Goal: Information Seeking & Learning: Learn about a topic

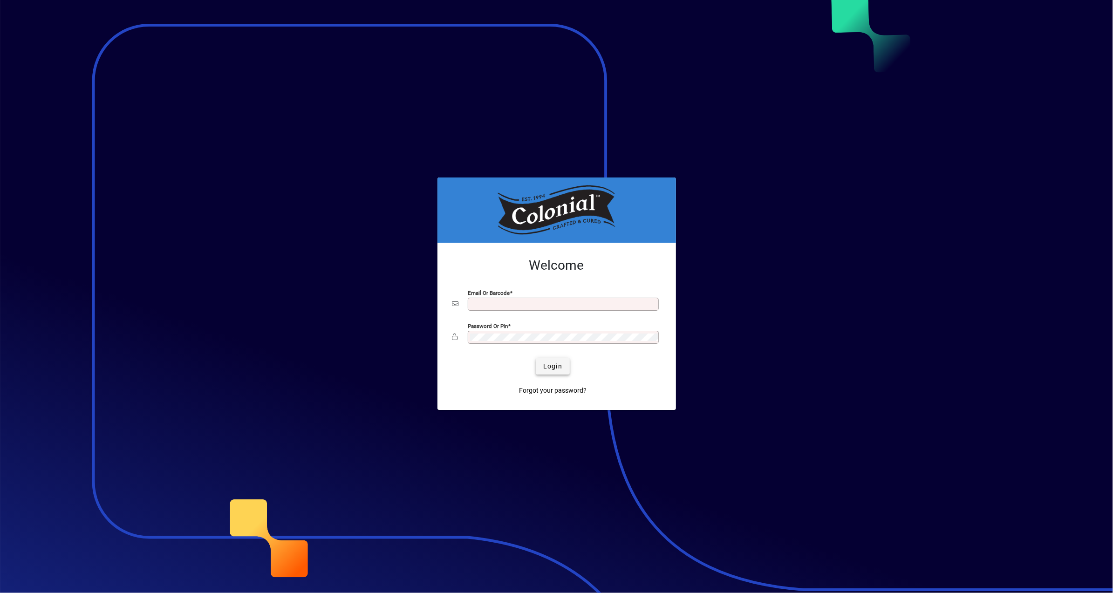
type input "**********"
click at [545, 367] on span "Login" at bounding box center [552, 367] width 19 height 10
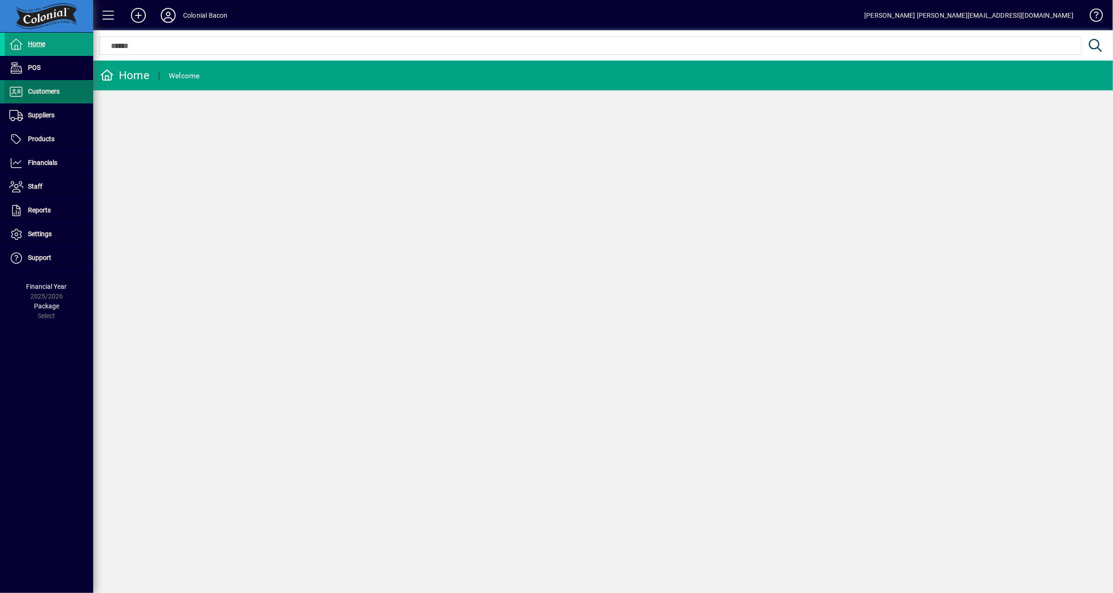
click at [33, 93] on span "Customers" at bounding box center [44, 91] width 32 height 7
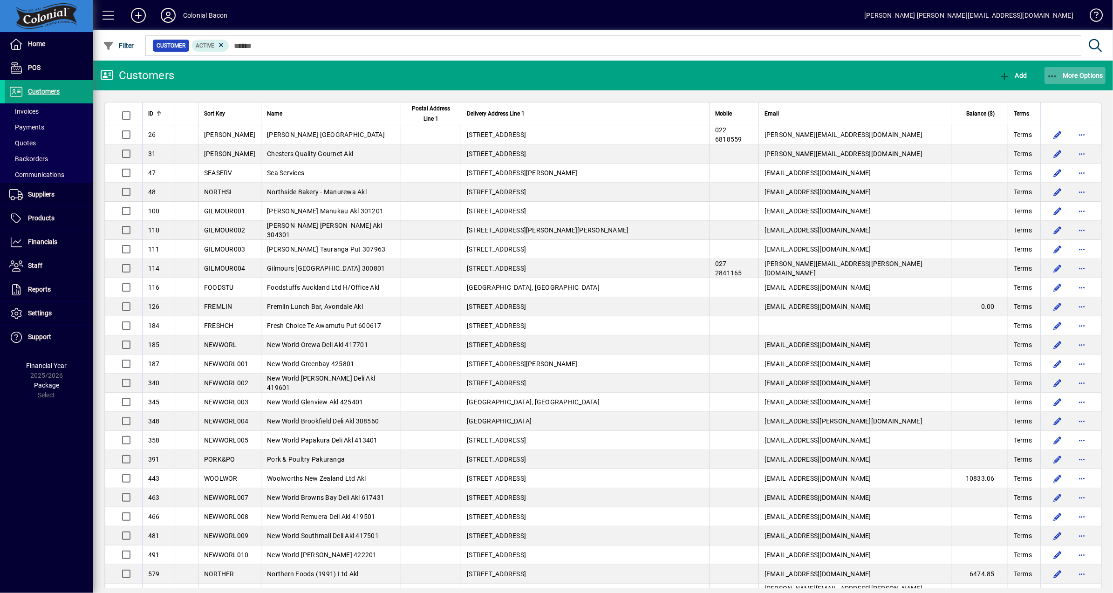
click at [1072, 77] on span "More Options" at bounding box center [1075, 75] width 57 height 7
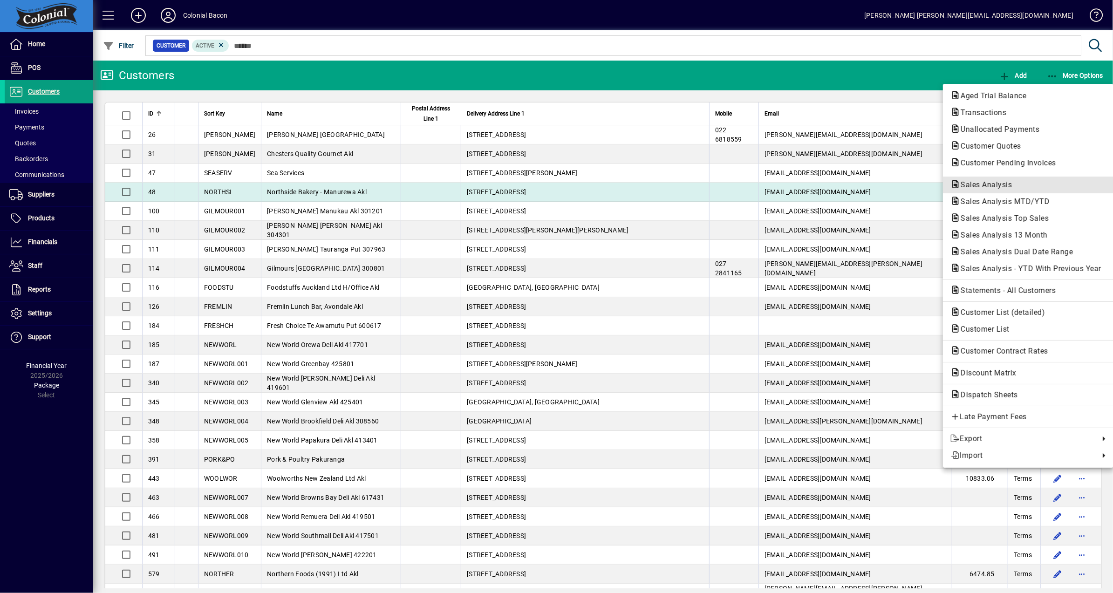
click at [1009, 182] on span "Sales Analysis" at bounding box center [983, 184] width 66 height 9
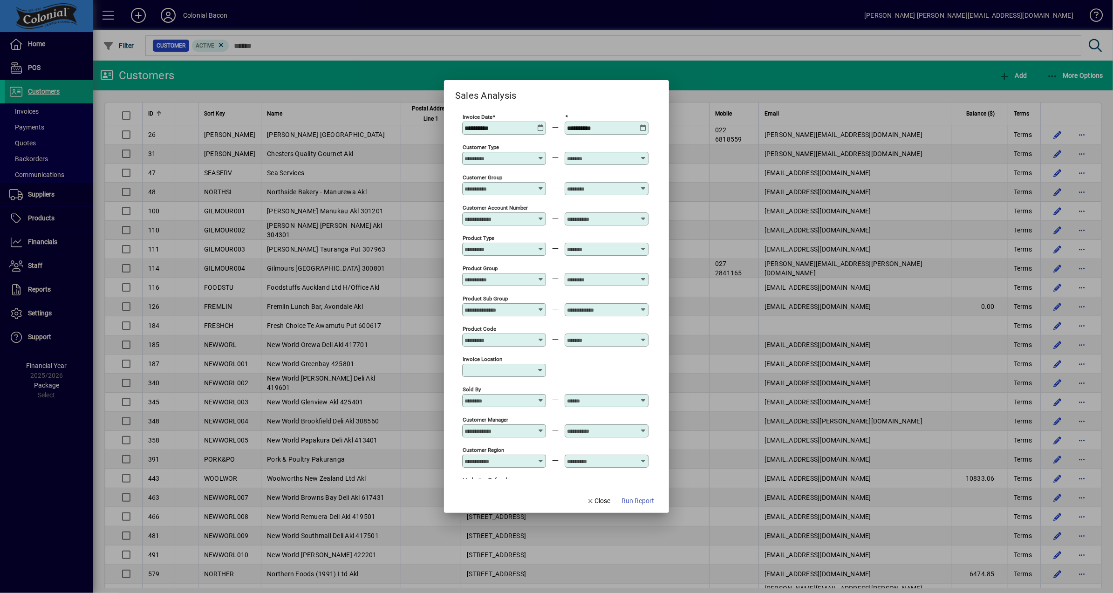
type input "**********"
drag, startPoint x: 637, startPoint y: 503, endPoint x: 645, endPoint y: 501, distance: 7.8
click at [638, 503] on span "Run Report" at bounding box center [638, 501] width 33 height 10
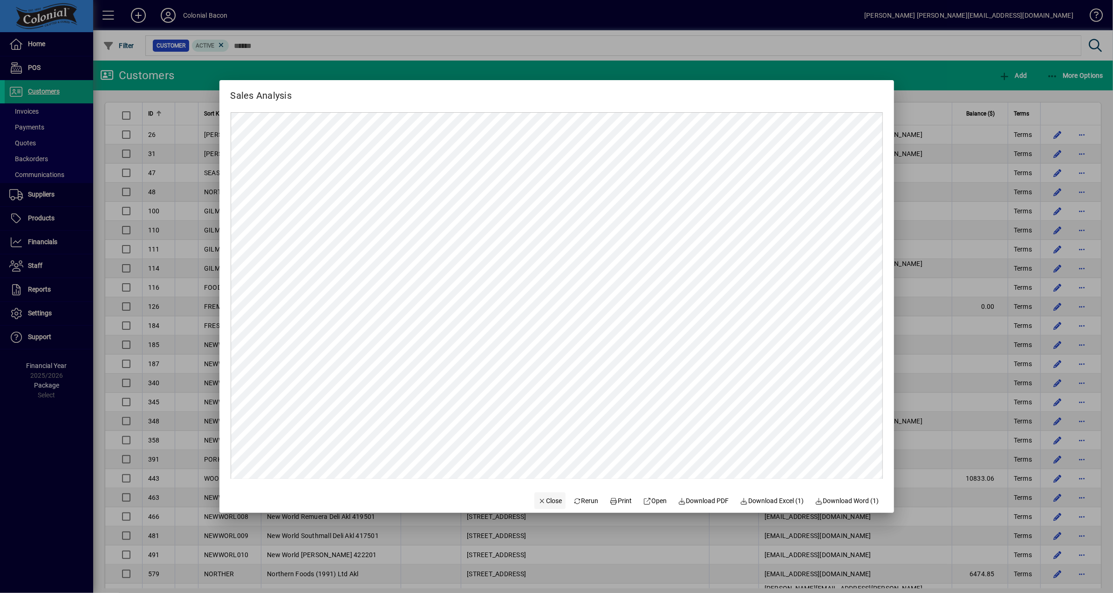
click at [540, 499] on span "Close" at bounding box center [550, 501] width 24 height 10
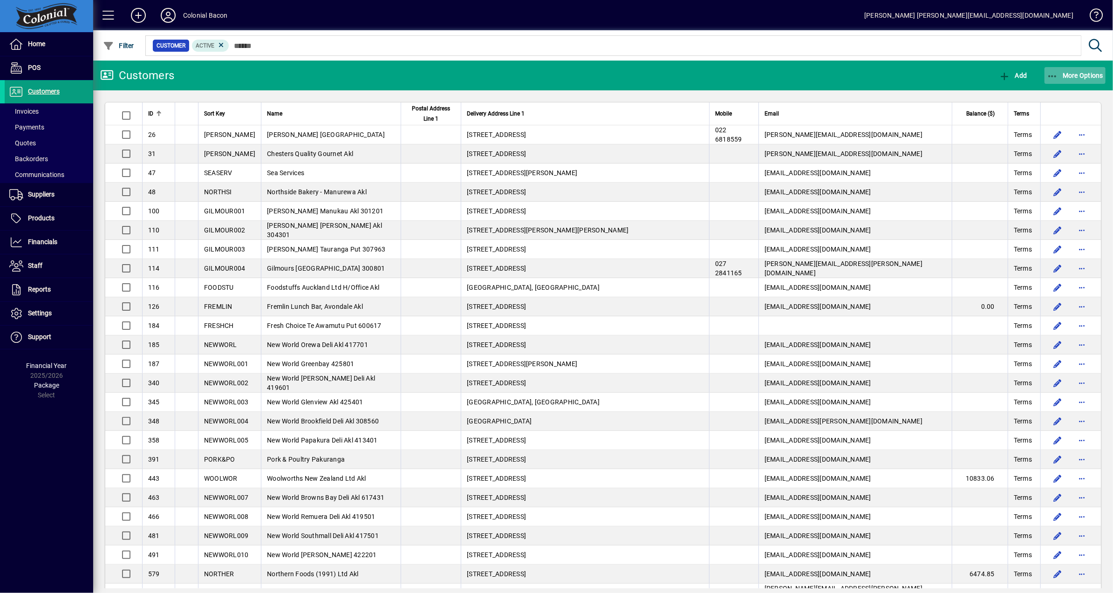
click at [1086, 73] on span "More Options" at bounding box center [1075, 75] width 57 height 7
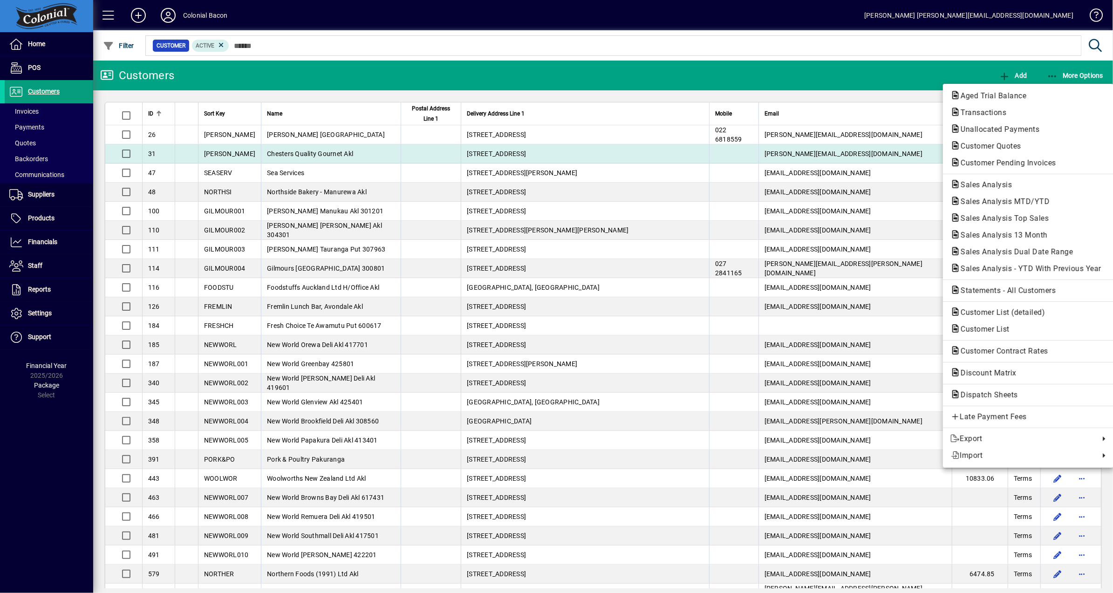
click at [1034, 162] on span "Customer Pending Invoices" at bounding box center [1005, 162] width 110 height 9
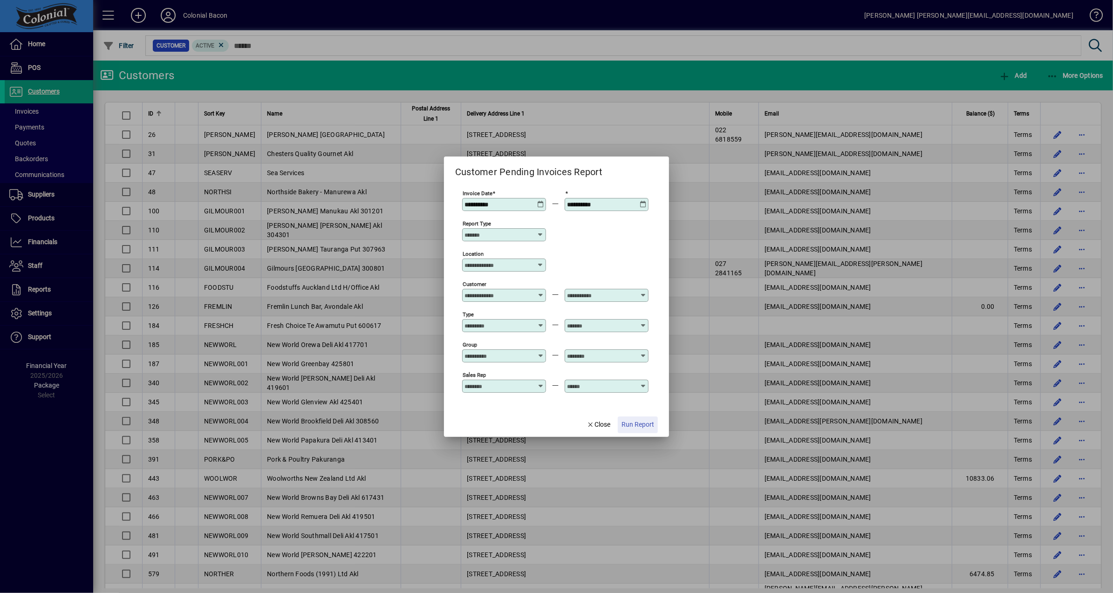
click at [646, 421] on span "Run Report" at bounding box center [638, 425] width 33 height 10
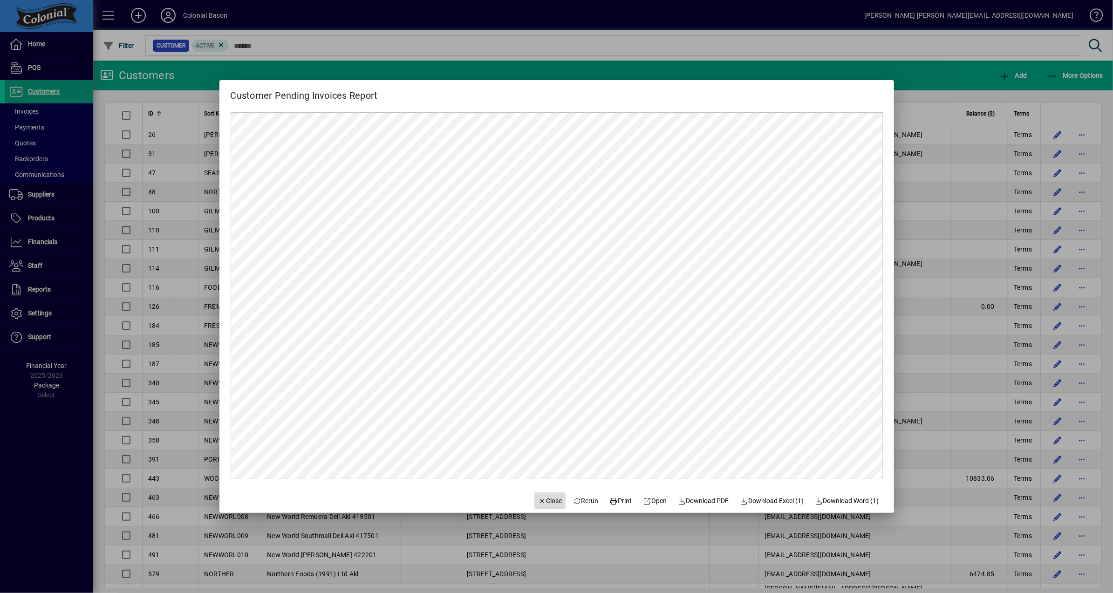
click at [545, 503] on span "Close" at bounding box center [550, 501] width 24 height 10
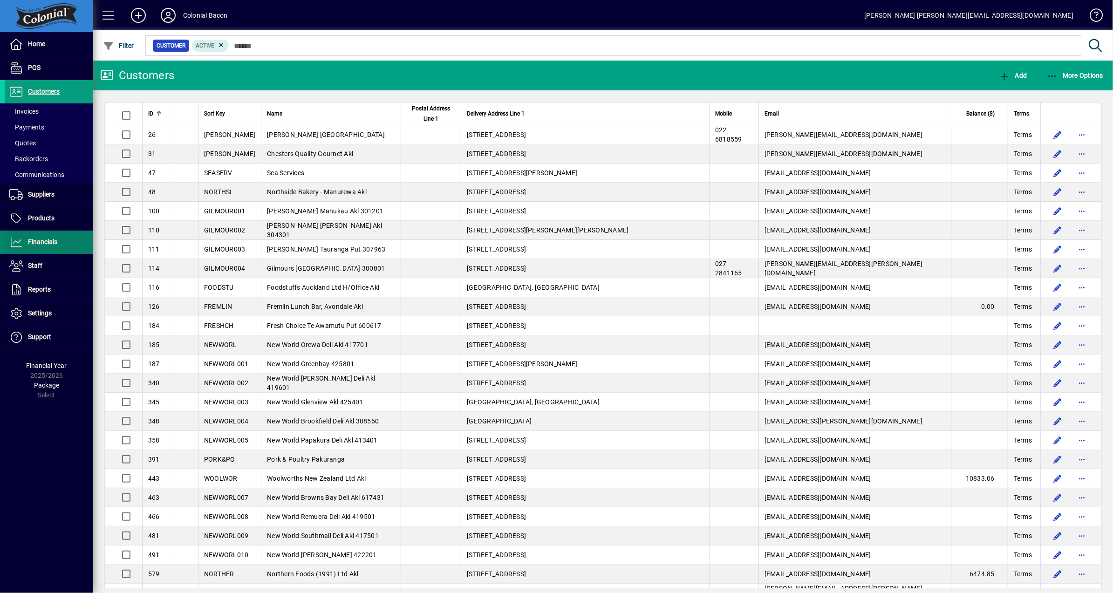
click at [47, 246] on span "Financials" at bounding box center [31, 242] width 53 height 11
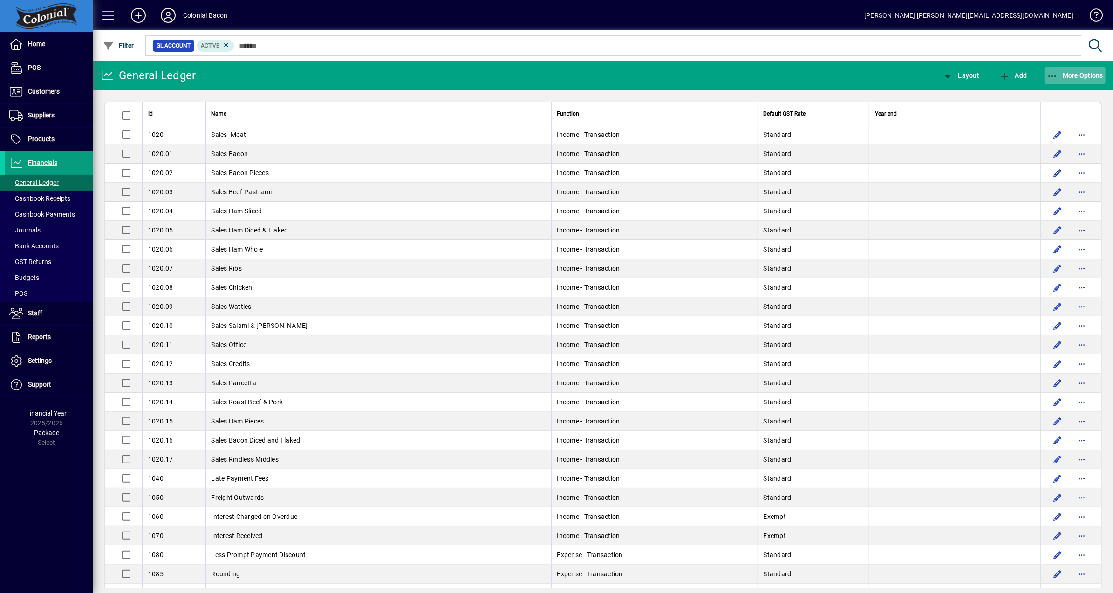
click at [1071, 74] on span "More Options" at bounding box center [1075, 75] width 57 height 7
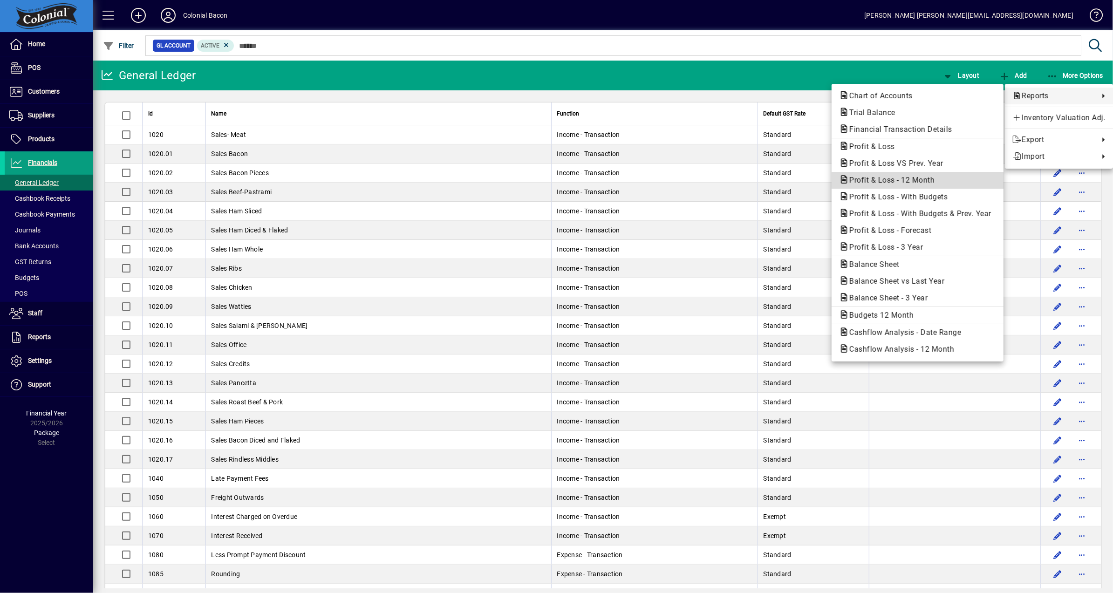
click at [943, 177] on span "Profit & Loss - 12 Month" at bounding box center [917, 180] width 157 height 11
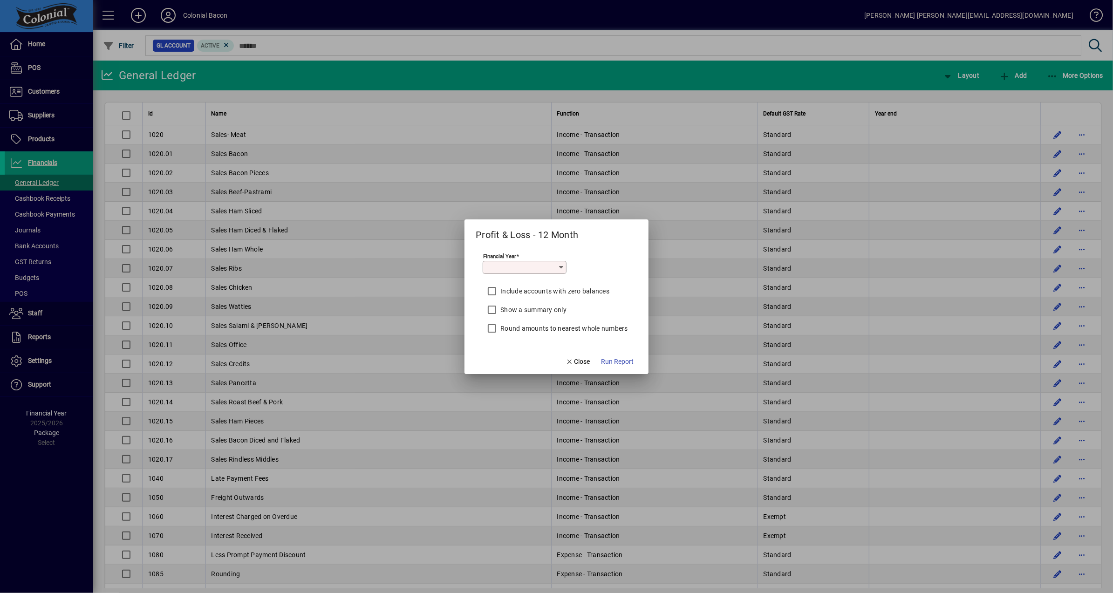
type input "*********"
click at [626, 362] on span "Run Report" at bounding box center [617, 362] width 33 height 10
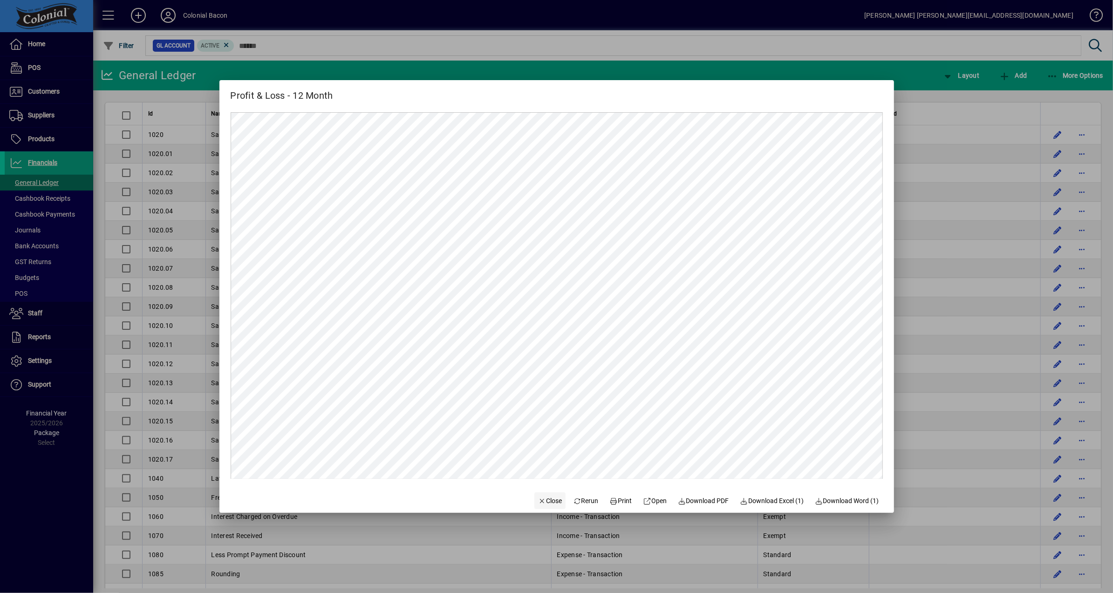
drag, startPoint x: 544, startPoint y: 498, endPoint x: 538, endPoint y: 500, distance: 6.5
click at [543, 499] on span "Close" at bounding box center [550, 501] width 24 height 10
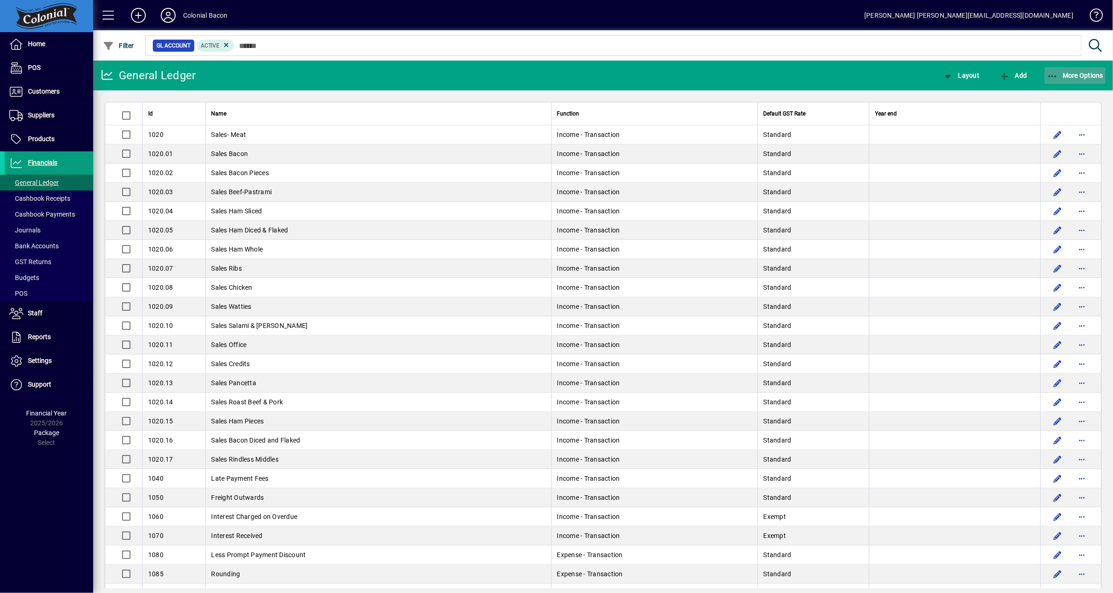
click at [1080, 75] on span "More Options" at bounding box center [1075, 75] width 57 height 7
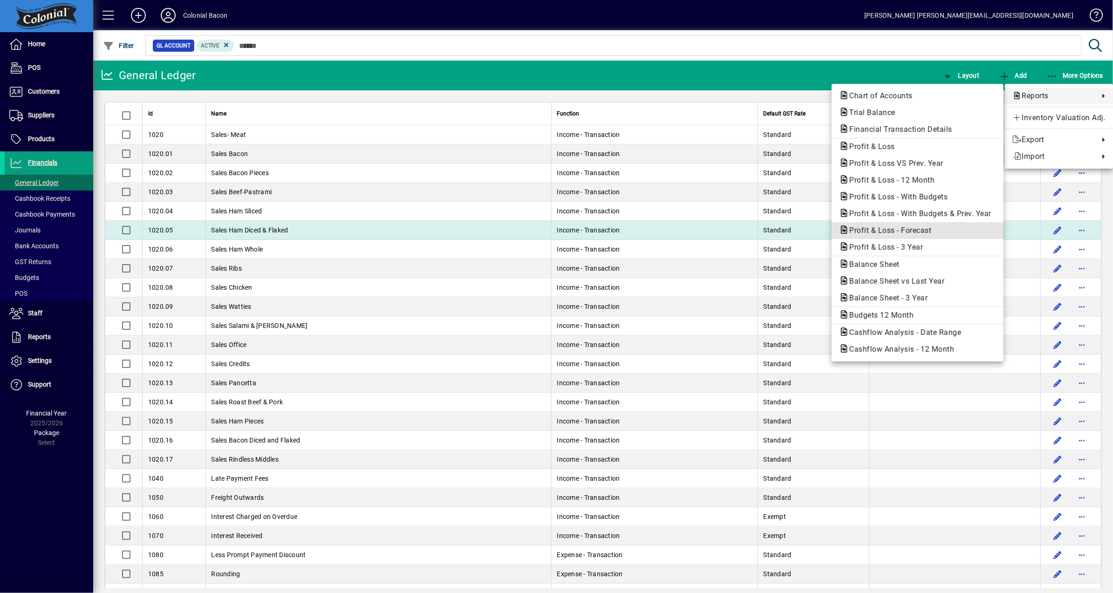
click at [915, 232] on span "Profit & Loss - Forecast" at bounding box center [887, 230] width 97 height 9
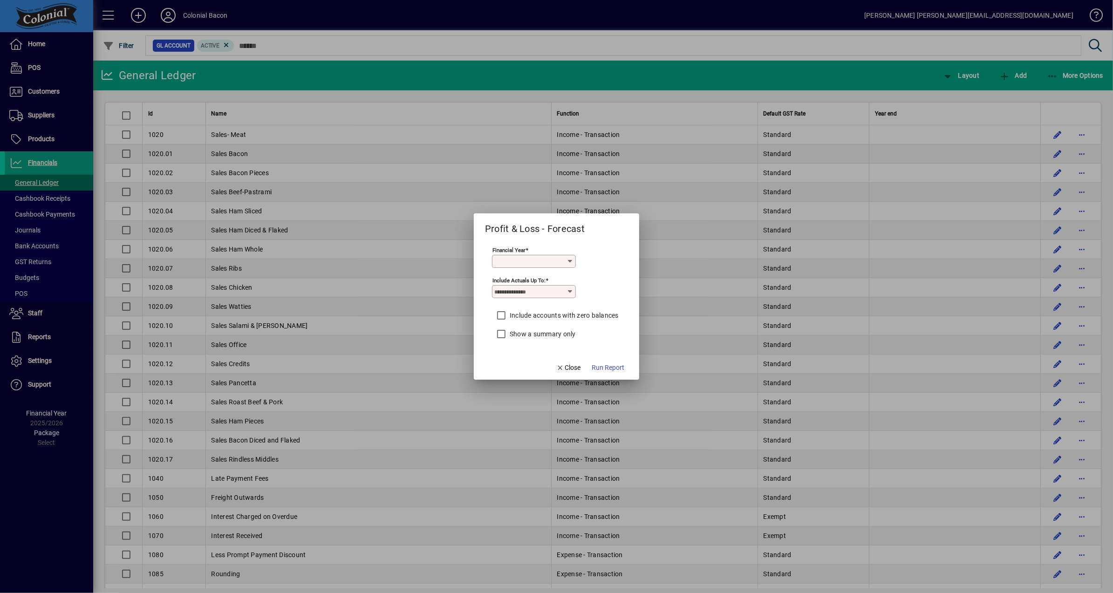
type input "*********"
click at [615, 366] on span "Run Report" at bounding box center [608, 368] width 33 height 10
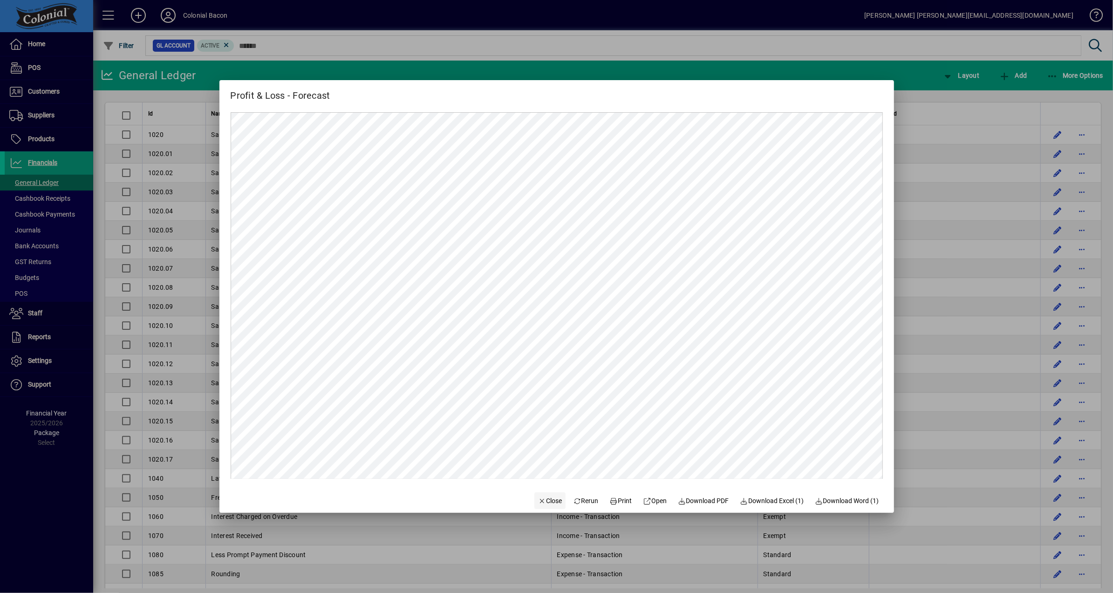
click at [543, 499] on span "Close" at bounding box center [550, 501] width 24 height 10
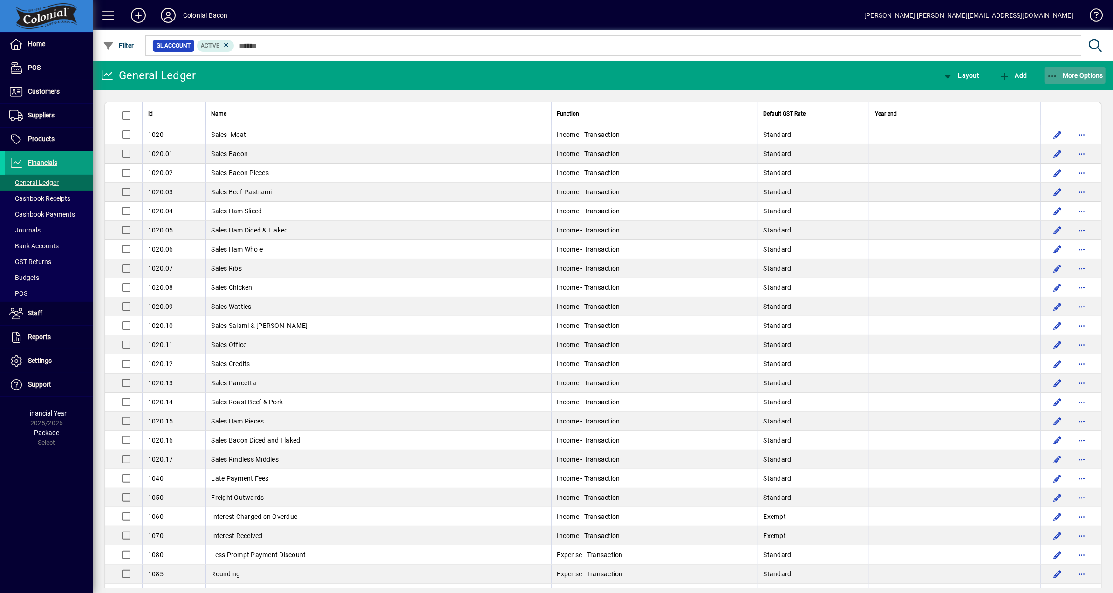
click at [1082, 76] on span "More Options" at bounding box center [1075, 75] width 57 height 7
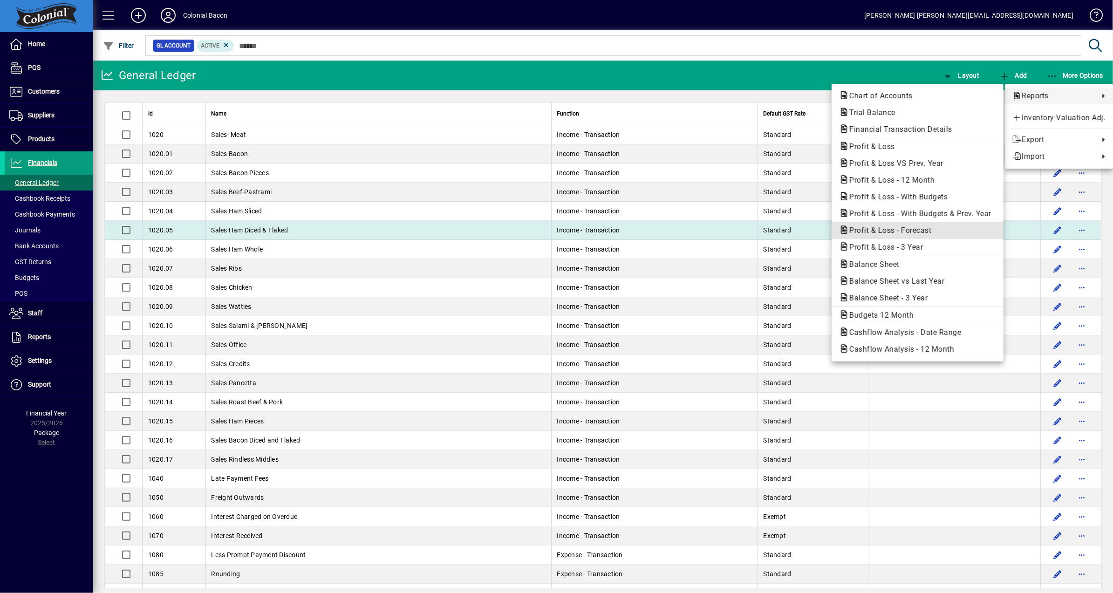
click at [914, 232] on span "Profit & Loss - Forecast" at bounding box center [887, 230] width 97 height 9
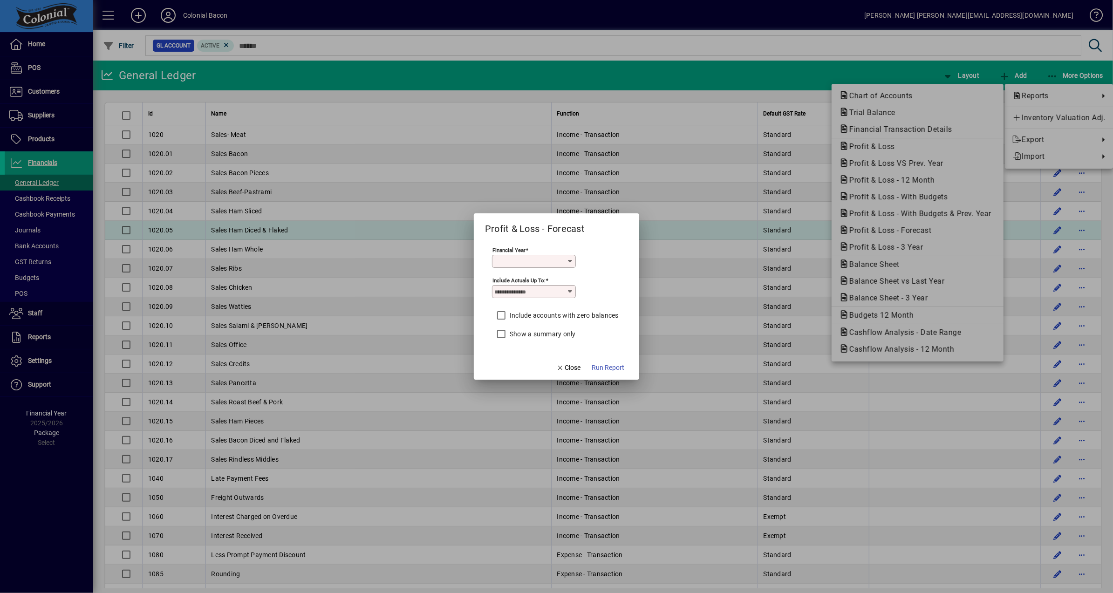
type input "*********"
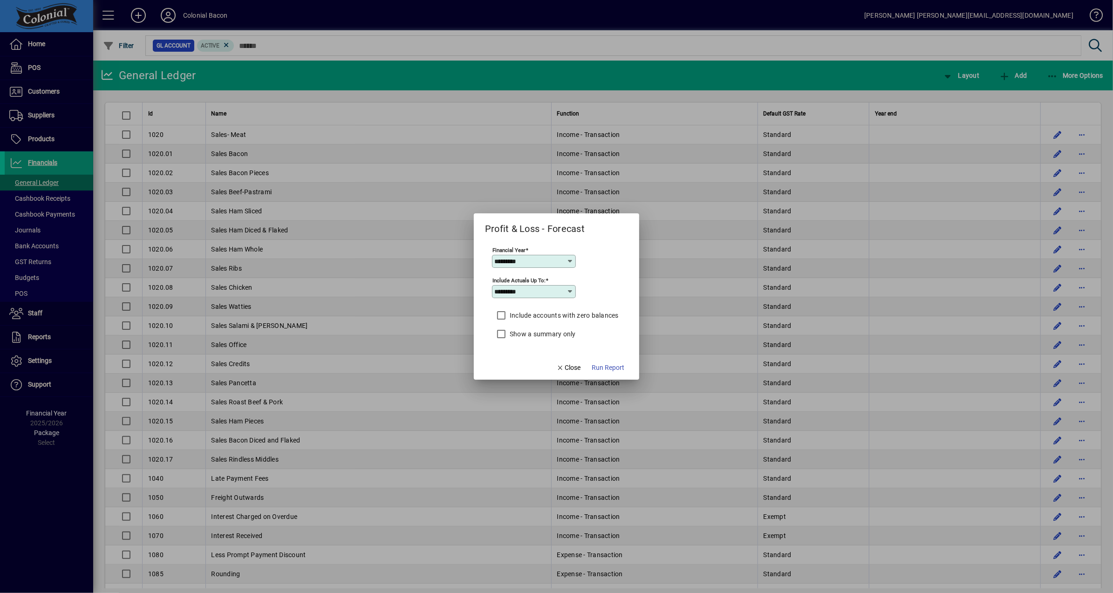
click at [568, 291] on icon at bounding box center [570, 291] width 7 height 7
click at [520, 407] on mat-option "August" at bounding box center [515, 404] width 48 height 25
type input "******"
click at [613, 368] on span "Run Report" at bounding box center [608, 368] width 33 height 10
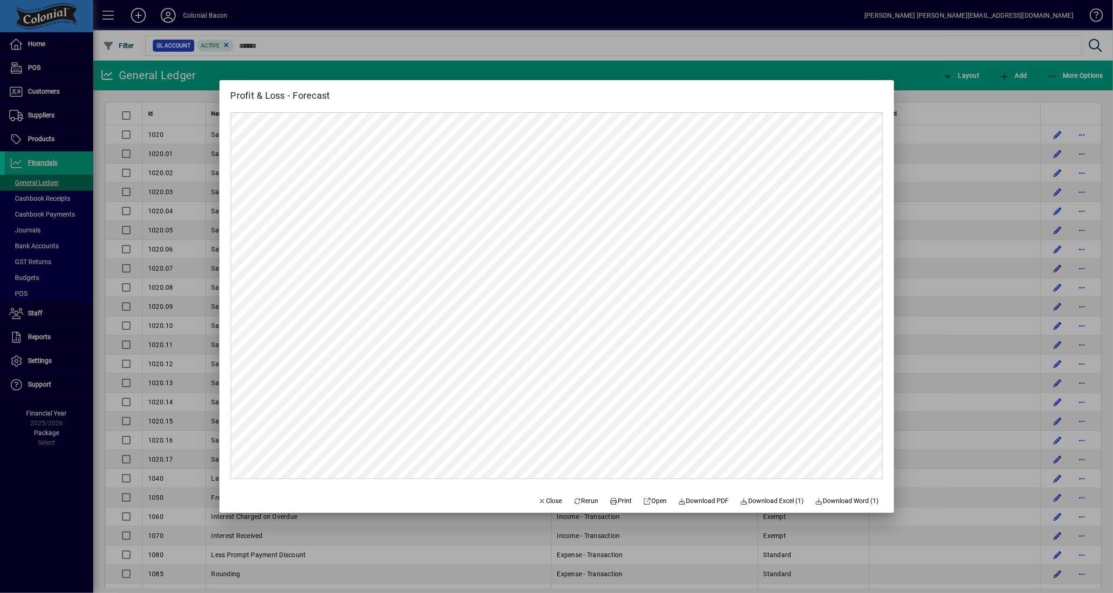
scroll to position [0, 0]
click at [656, 502] on span "Open" at bounding box center [655, 501] width 24 height 10
